Goal: Information Seeking & Learning: Stay updated

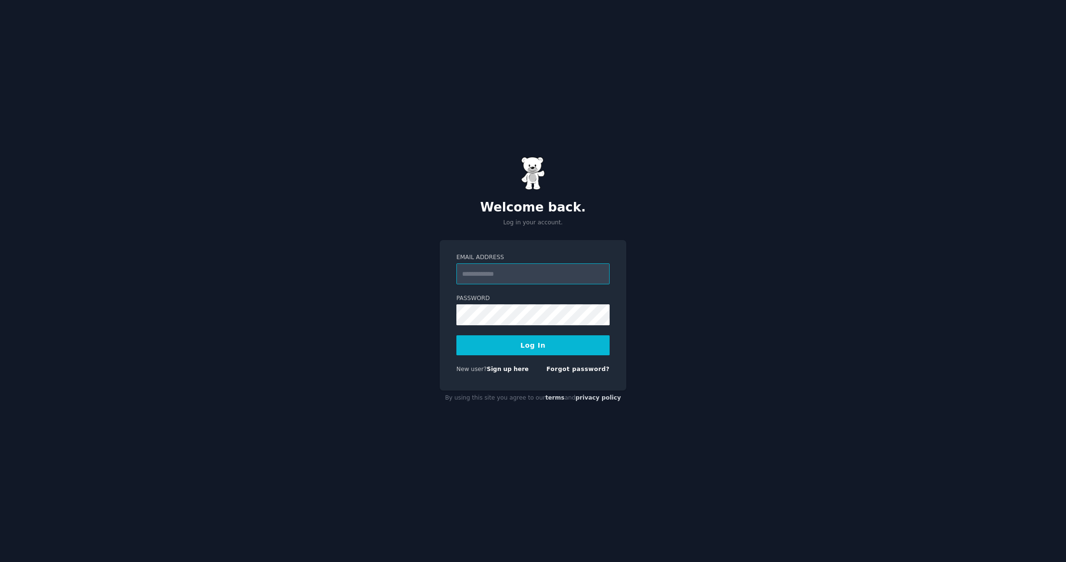
type input "**********"
click at [529, 347] on button "Log In" at bounding box center [533, 345] width 153 height 20
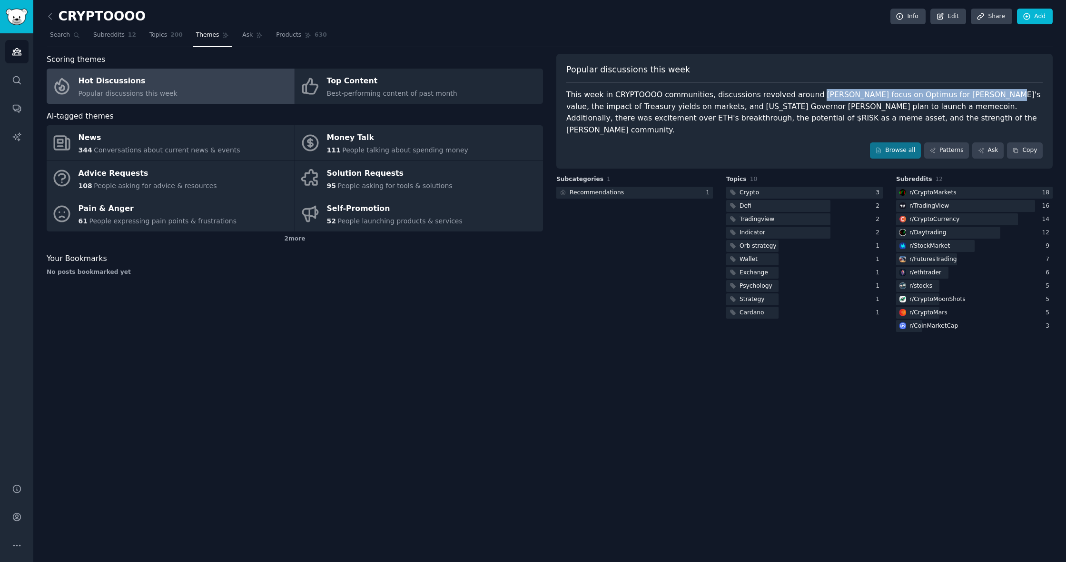
drag, startPoint x: 805, startPoint y: 94, endPoint x: 963, endPoint y: 92, distance: 158.1
click at [963, 92] on div "This week in CRYPTOOOO communities, discussions revolved around [PERSON_NAME] f…" at bounding box center [805, 112] width 477 height 47
click at [968, 95] on div "This week in CRYPTOOOO communities, discussions revolved around Elon Musk's foc…" at bounding box center [805, 112] width 477 height 47
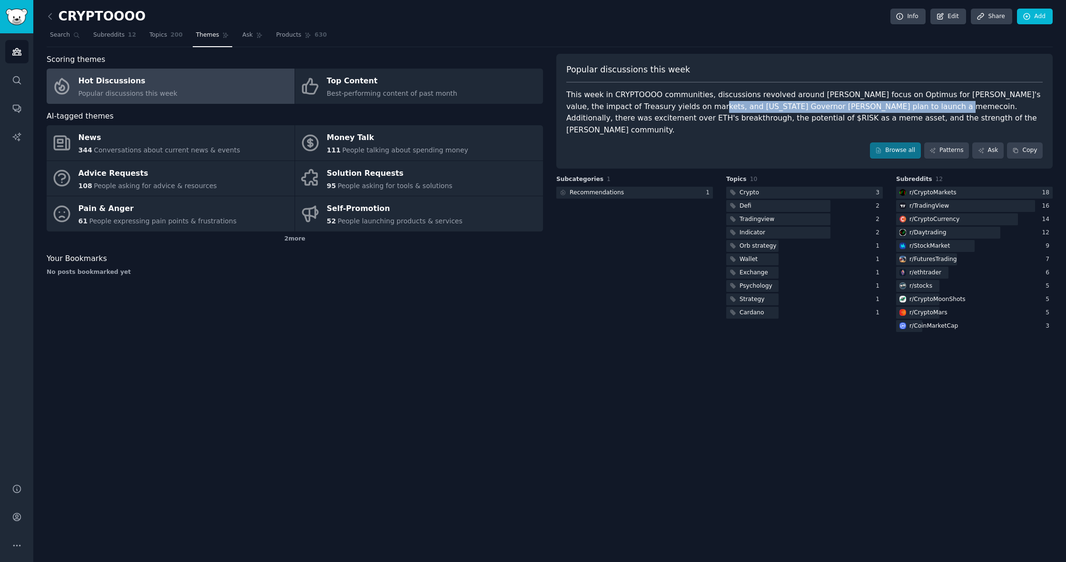
drag, startPoint x: 678, startPoint y: 106, endPoint x: 895, endPoint y: 107, distance: 217.1
click at [895, 107] on div "This week in CRYPTOOOO communities, discussions revolved around Elon Musk's foc…" at bounding box center [805, 112] width 477 height 47
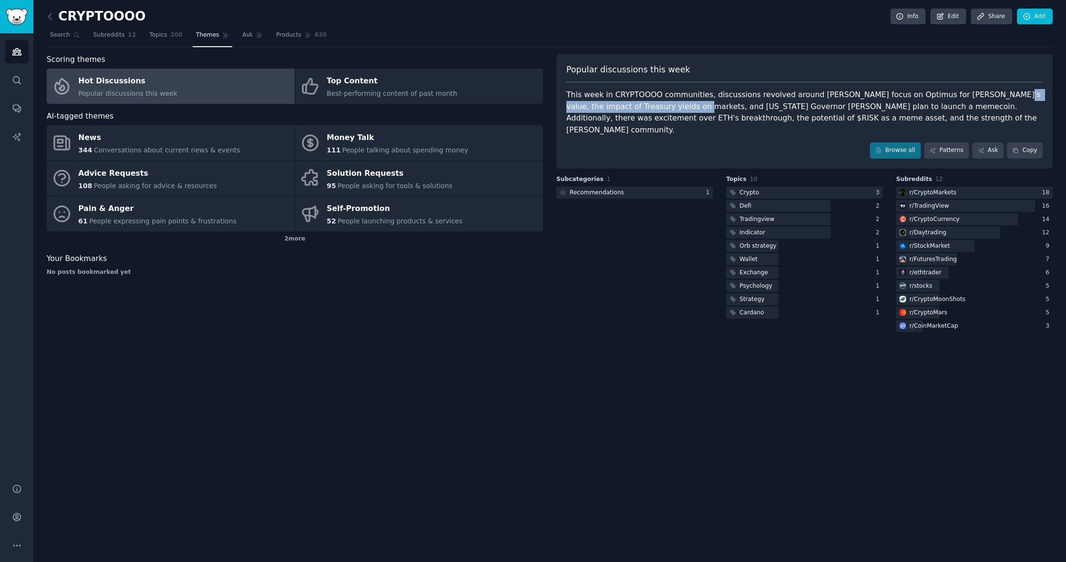
drag, startPoint x: 969, startPoint y: 95, endPoint x: 666, endPoint y: 107, distance: 303.5
click at [666, 107] on div "This week in CRYPTOOOO communities, discussions revolved around Elon Musk's foc…" at bounding box center [805, 112] width 477 height 47
click at [676, 105] on div "This week in CRYPTOOOO communities, discussions revolved around Elon Musk's foc…" at bounding box center [805, 112] width 477 height 47
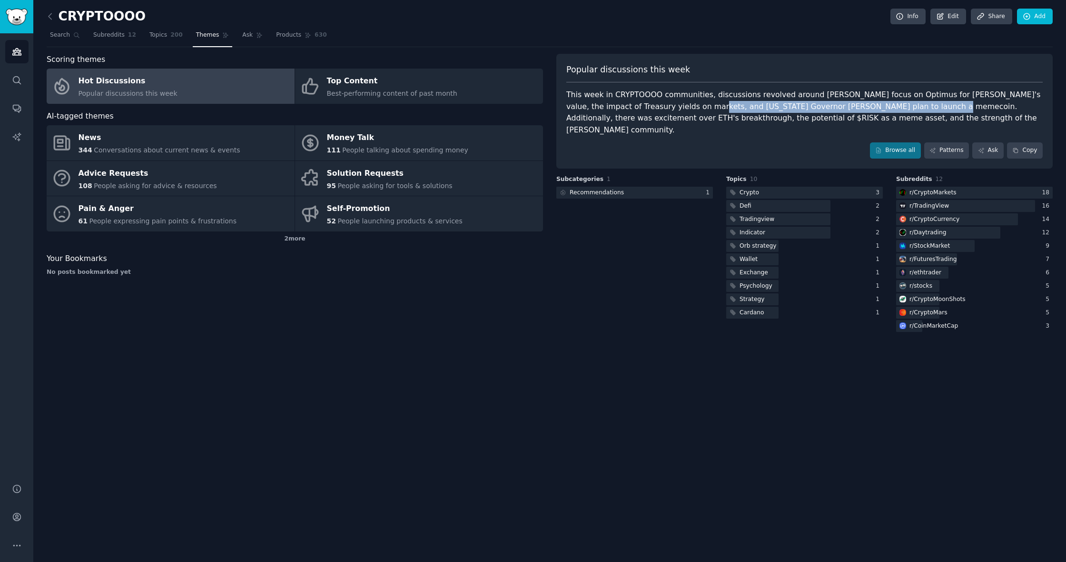
drag, startPoint x: 678, startPoint y: 107, endPoint x: 893, endPoint y: 105, distance: 215.2
click at [893, 105] on div "This week in CRYPTOOOO communities, discussions revolved around Elon Musk's foc…" at bounding box center [805, 112] width 477 height 47
drag, startPoint x: 897, startPoint y: 106, endPoint x: 678, endPoint y: 104, distance: 219.0
click at [678, 104] on div "This week in CRYPTOOOO communities, discussions revolved around Elon Musk's foc…" at bounding box center [805, 112] width 477 height 47
copy div "California Governor Gavin Newsom's plan to launch a memecoin."
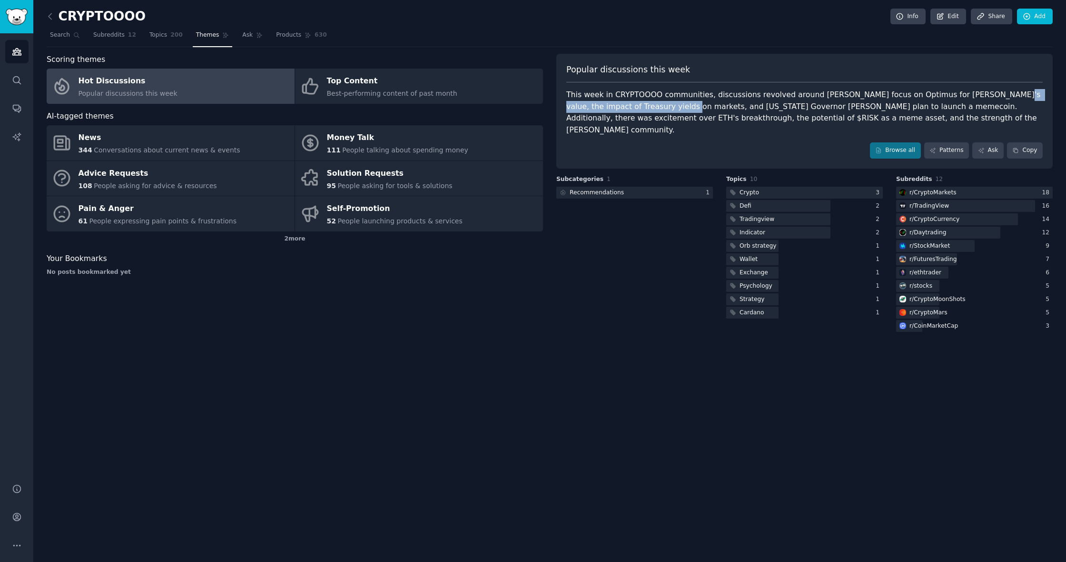
drag, startPoint x: 968, startPoint y: 94, endPoint x: 658, endPoint y: 107, distance: 311.2
click at [658, 107] on div "This week in CRYPTOOOO communities, discussions revolved around Elon Musk's foc…" at bounding box center [805, 112] width 477 height 47
copy div "the impact of Treasury yields on markets"
